Goal: Navigation & Orientation: Find specific page/section

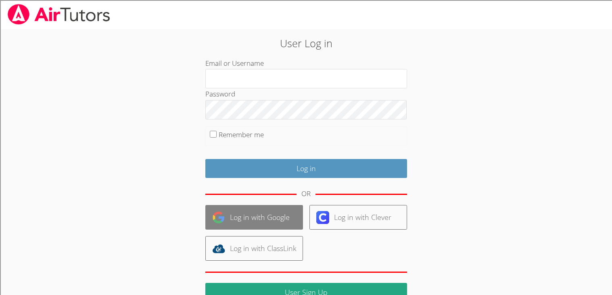
click at [274, 208] on link "Log in with Google" at bounding box center [254, 217] width 98 height 25
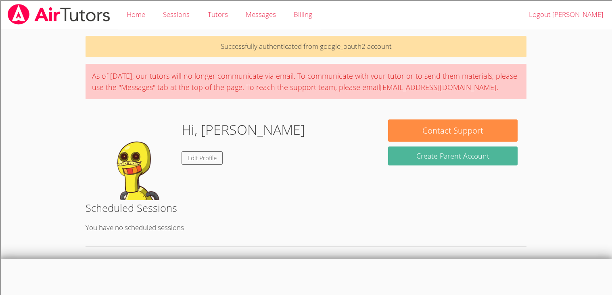
click at [467, 150] on button "Create Parent Account" at bounding box center [452, 155] width 129 height 19
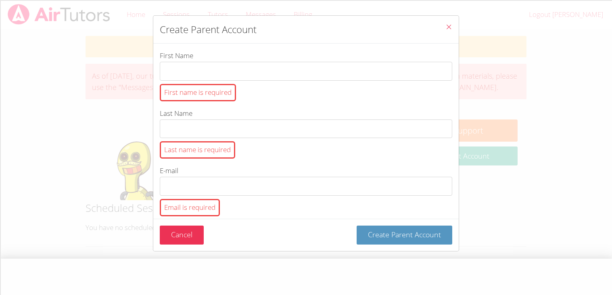
click at [538, 131] on div "Create Parent Account First Name First name is required Last Name Last name is …" at bounding box center [306, 147] width 612 height 295
click at [205, 234] on div "Cancel Create Parent Account" at bounding box center [306, 234] width 292 height 19
click at [193, 231] on button "Cancel" at bounding box center [182, 234] width 44 height 19
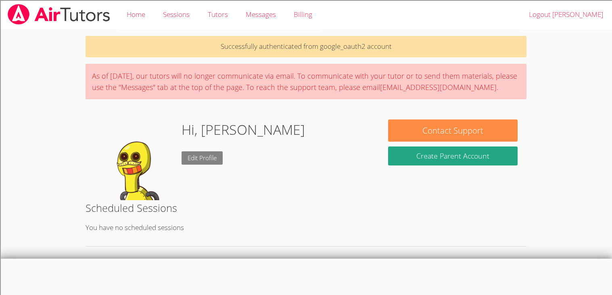
click at [194, 152] on link "Edit Profile" at bounding box center [201, 157] width 41 height 13
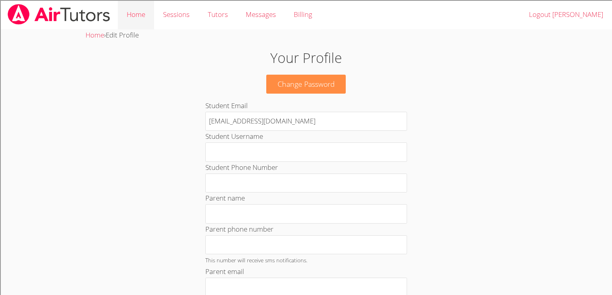
click at [144, 15] on link "Home" at bounding box center [136, 14] width 36 height 29
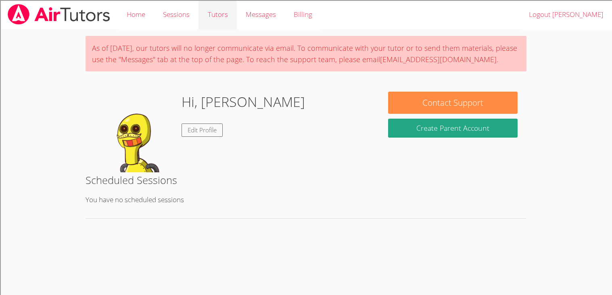
click at [217, 13] on link "Tutors" at bounding box center [217, 14] width 38 height 29
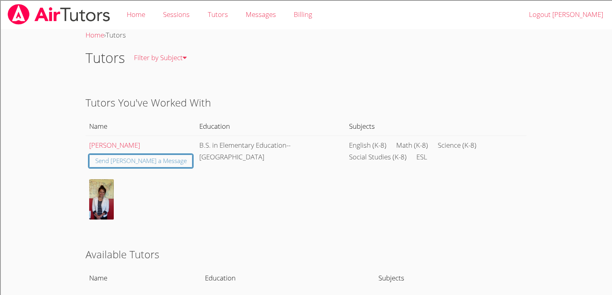
scroll to position [24, 0]
